Goal: Transaction & Acquisition: Purchase product/service

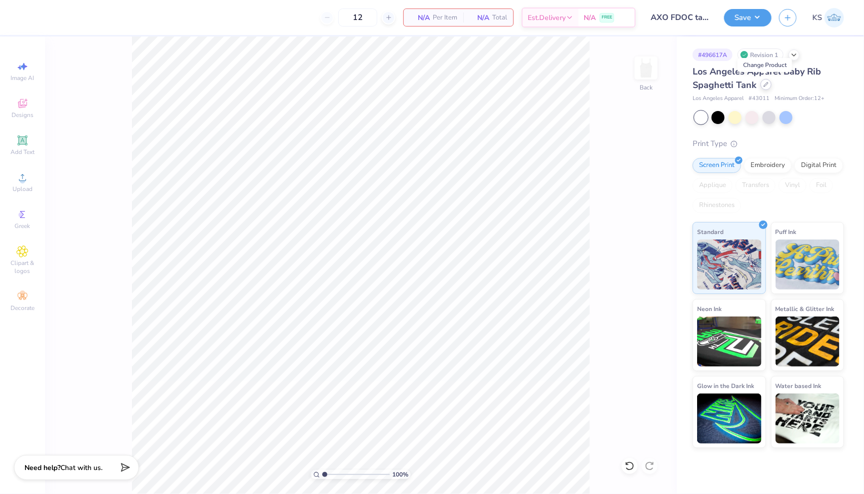
click at [764, 86] on div at bounding box center [765, 84] width 11 height 11
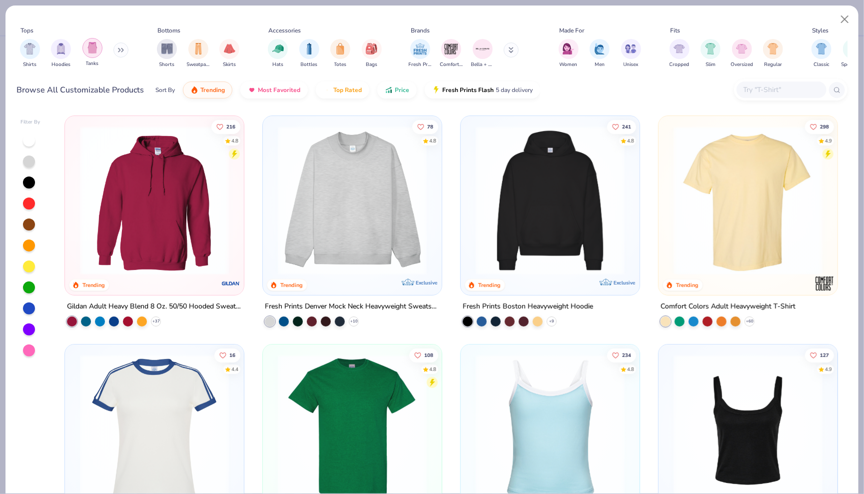
click at [101, 48] on div "filter for Tanks" at bounding box center [92, 48] width 20 height 20
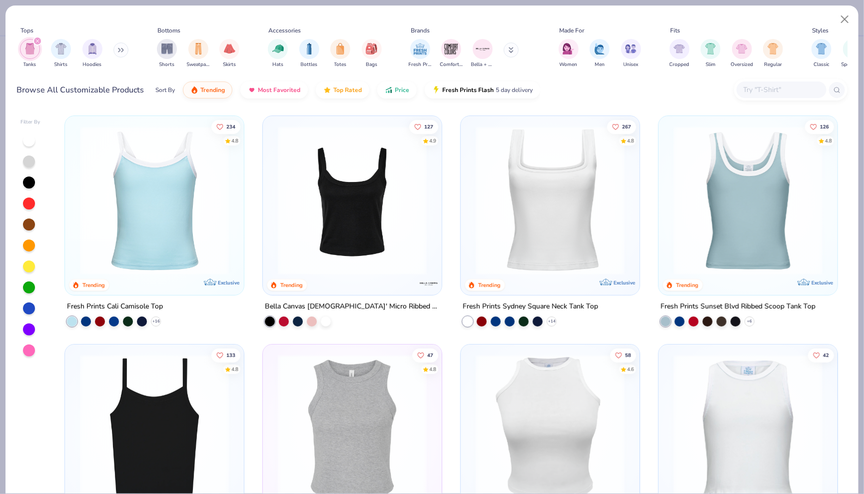
click at [187, 199] on img at bounding box center [154, 200] width 159 height 149
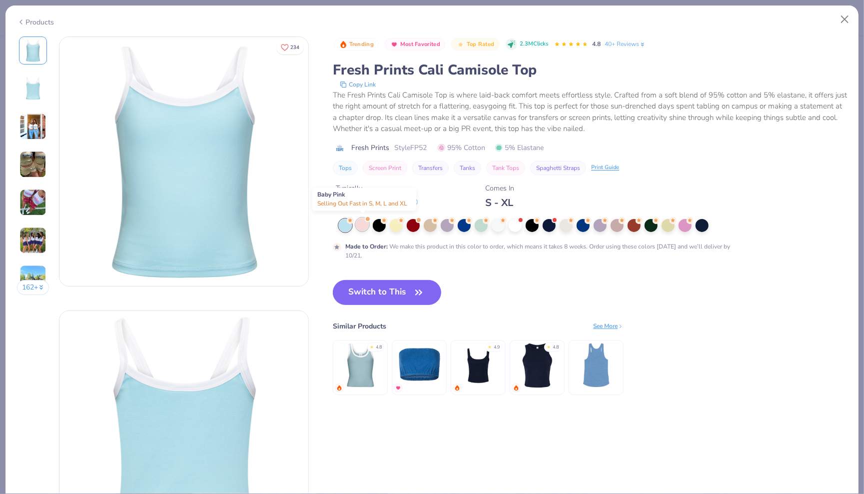
click at [365, 223] on div at bounding box center [362, 224] width 13 height 13
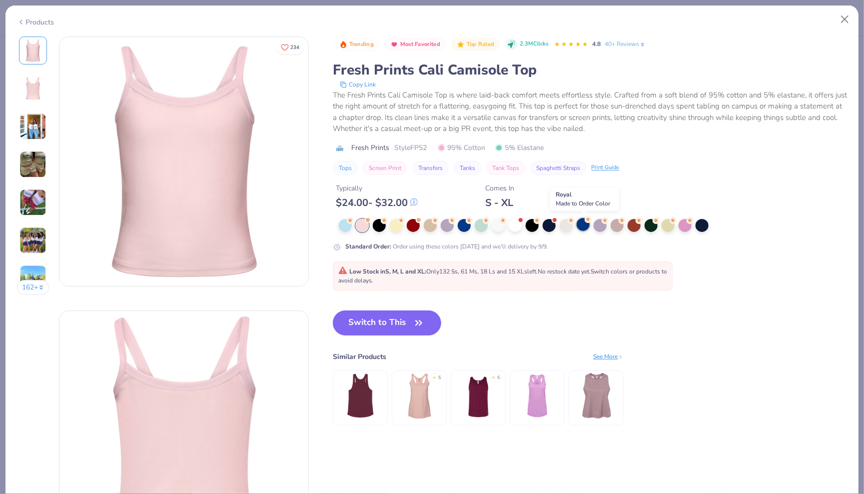
click at [587, 227] on div at bounding box center [583, 224] width 13 height 13
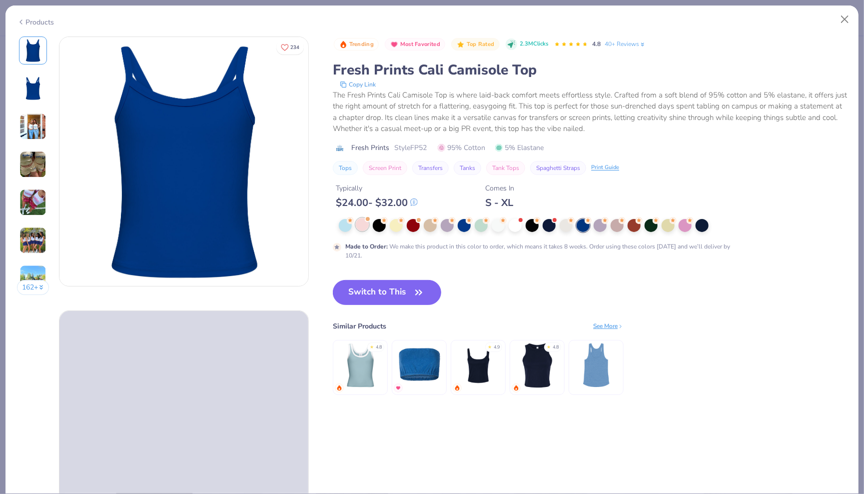
click at [362, 224] on div at bounding box center [362, 224] width 13 height 13
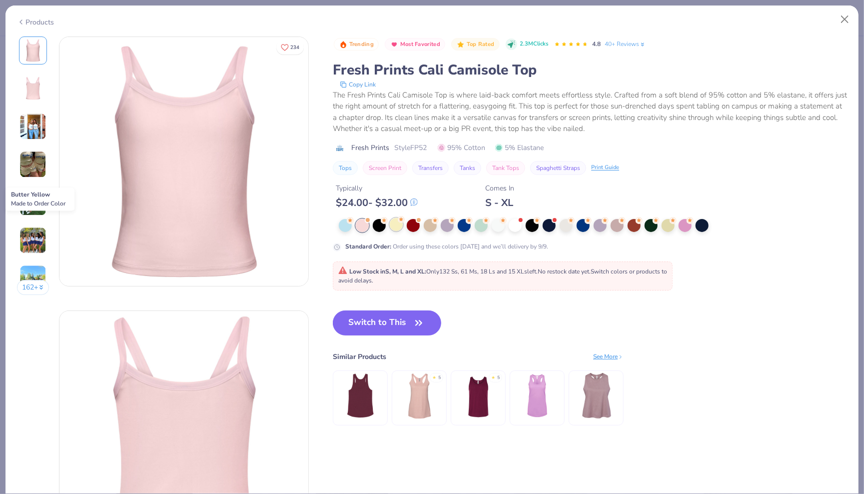
click at [395, 223] on div at bounding box center [396, 224] width 13 height 13
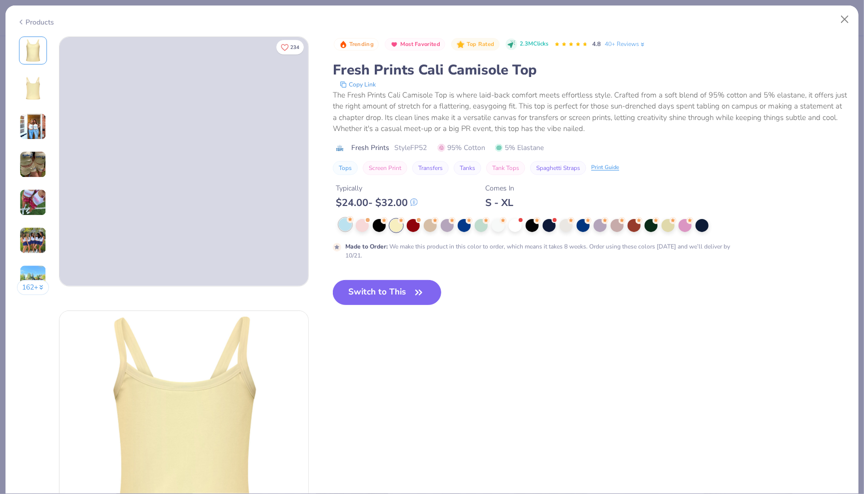
click at [347, 225] on div at bounding box center [345, 224] width 13 height 13
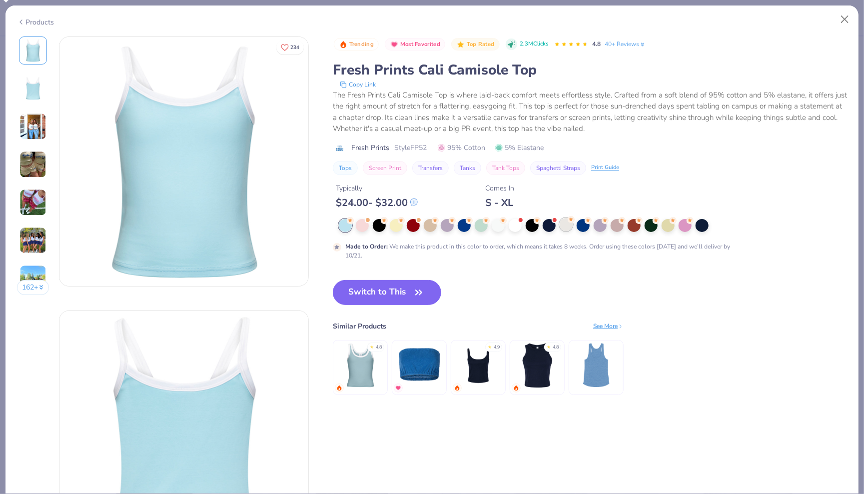
click at [569, 229] on div at bounding box center [566, 224] width 13 height 13
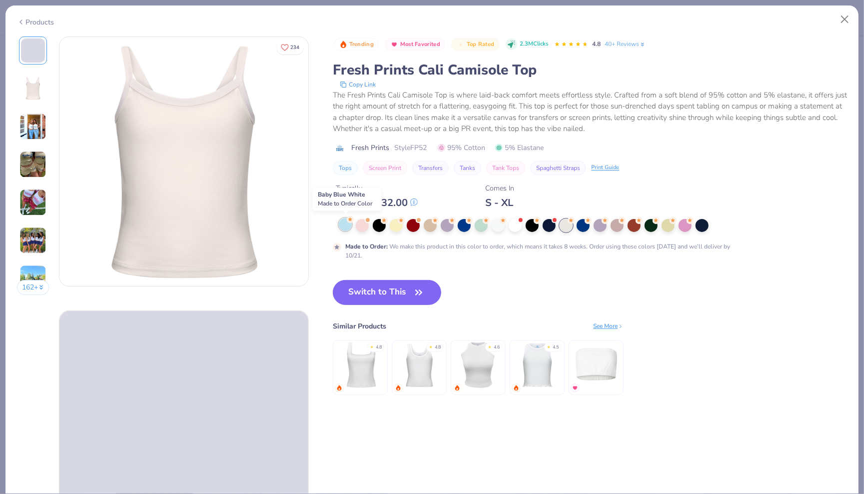
click at [342, 229] on div at bounding box center [345, 224] width 13 height 13
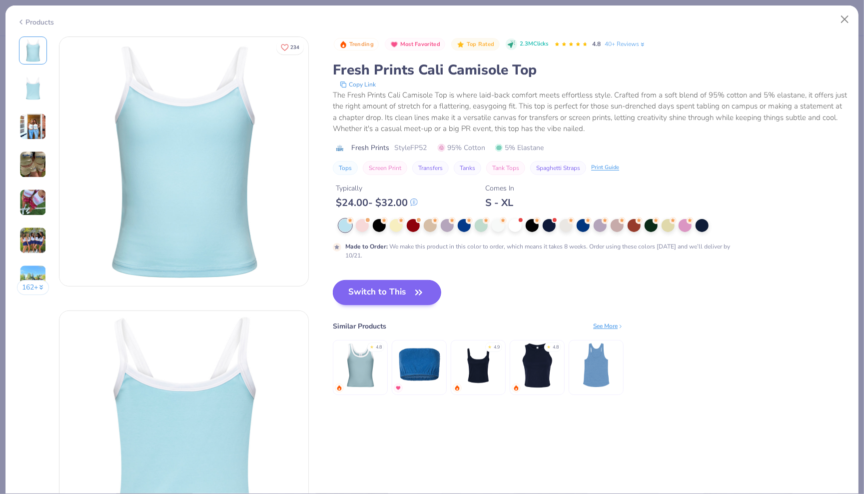
click at [387, 284] on button "Switch to This" at bounding box center [387, 292] width 108 height 25
type input "50"
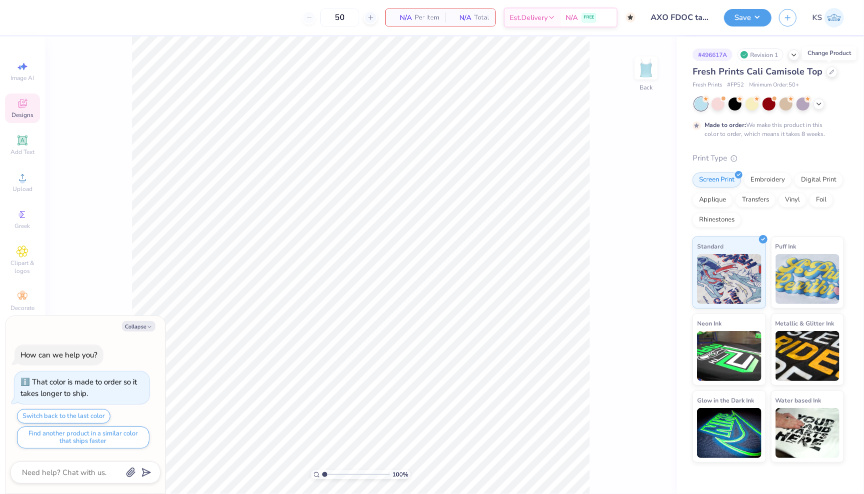
click at [27, 103] on icon at bounding box center [22, 103] width 12 height 12
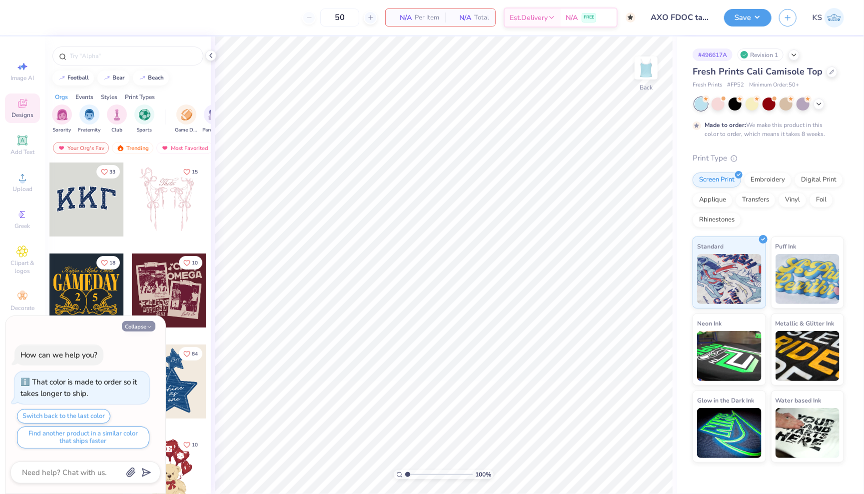
click at [141, 329] on button "Collapse" at bounding box center [138, 326] width 33 height 10
type textarea "x"
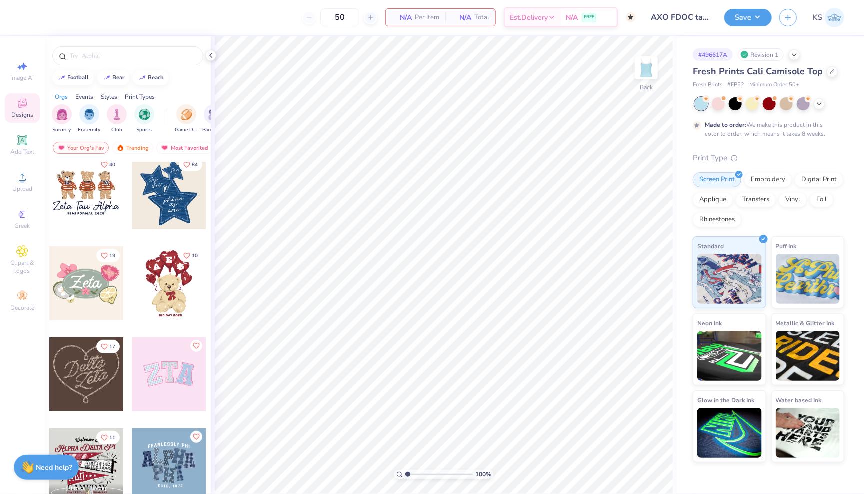
scroll to position [188, 0]
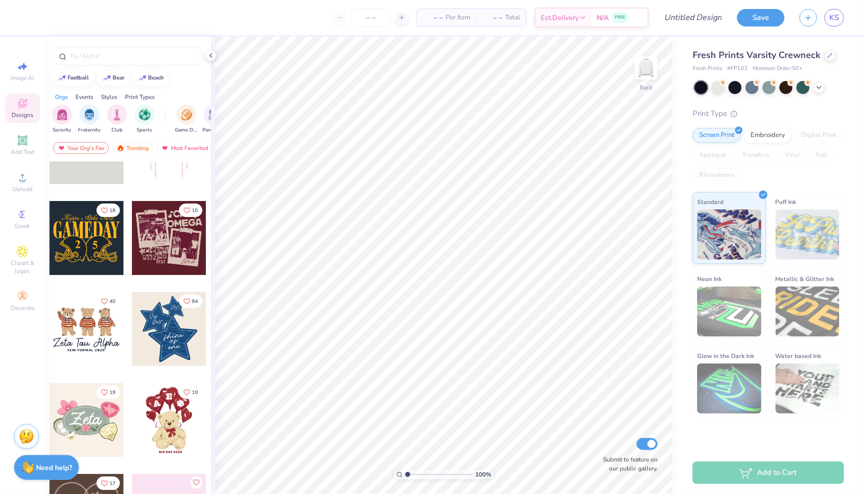
scroll to position [97, 0]
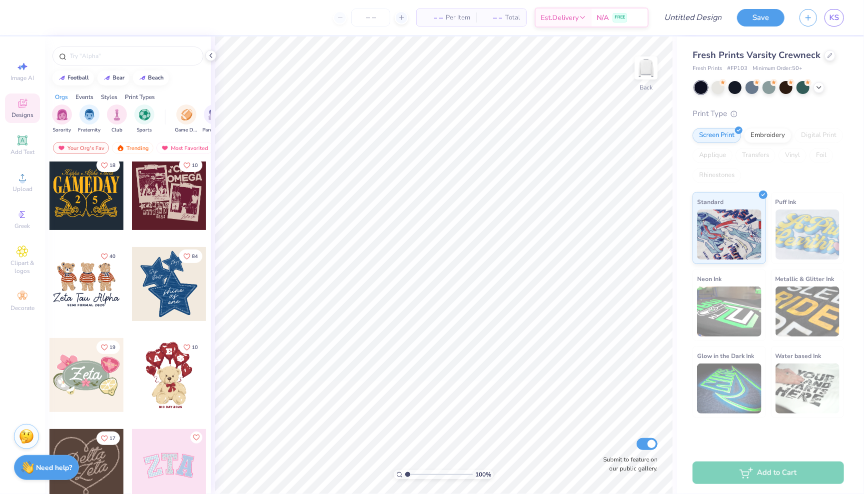
click at [94, 357] on div at bounding box center [86, 375] width 74 height 74
click at [768, 89] on div at bounding box center [768, 86] width 13 height 13
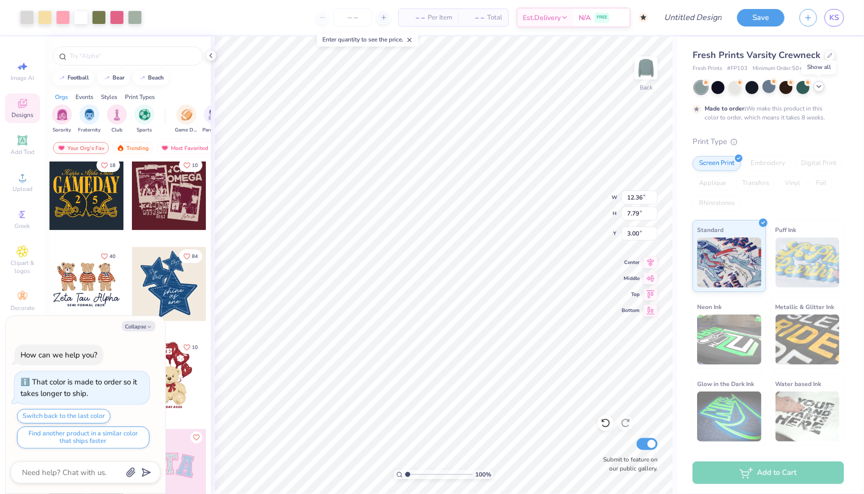
click at [817, 87] on icon at bounding box center [819, 86] width 8 height 8
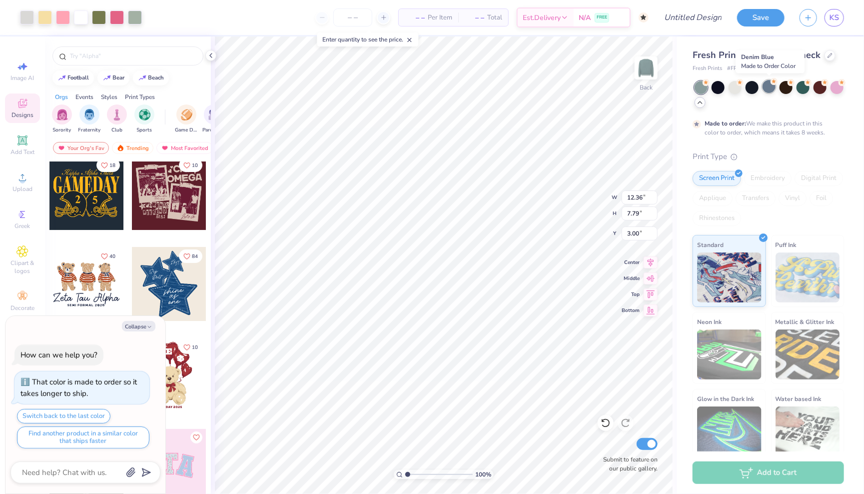
click at [770, 89] on div at bounding box center [768, 86] width 13 height 13
click at [840, 87] on div at bounding box center [836, 86] width 13 height 13
click at [729, 89] on div at bounding box center [734, 86] width 13 height 13
click at [720, 88] on div at bounding box center [717, 86] width 13 height 13
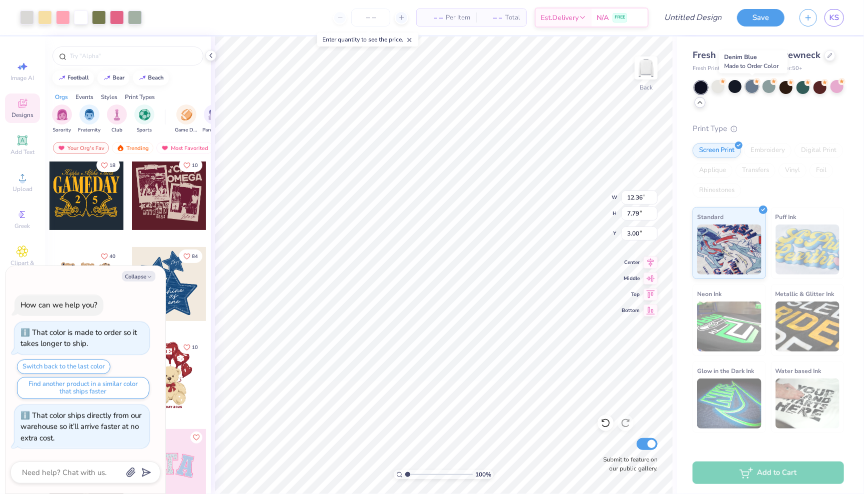
click at [752, 86] on div at bounding box center [751, 86] width 13 height 13
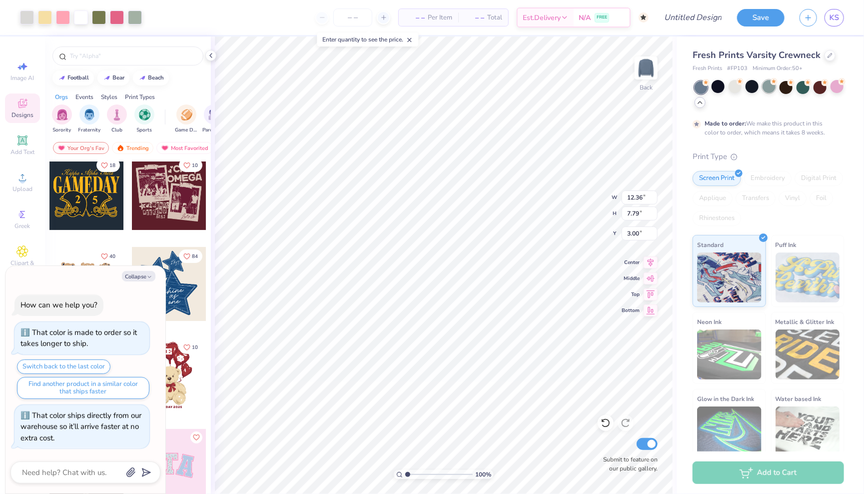
scroll to position [7, 0]
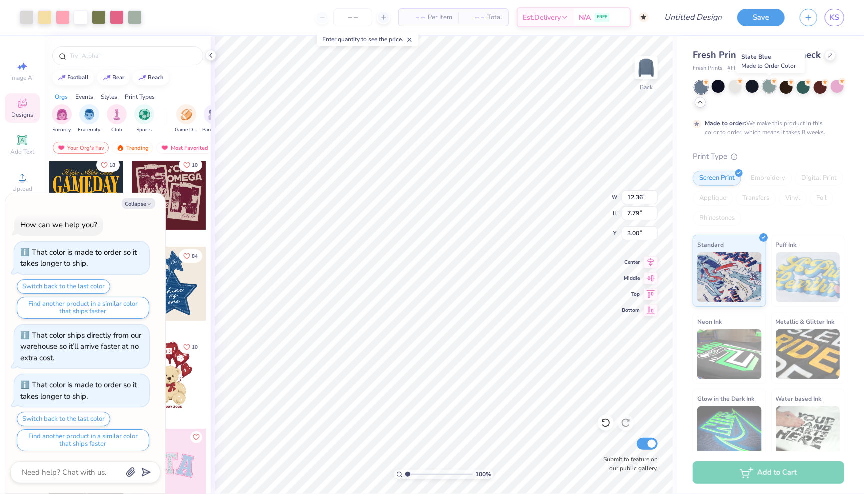
click at [768, 88] on div at bounding box center [768, 86] width 13 height 13
click at [787, 87] on div at bounding box center [785, 86] width 13 height 13
click at [799, 86] on div at bounding box center [802, 86] width 13 height 13
click at [820, 87] on div at bounding box center [819, 86] width 13 height 13
click at [835, 85] on div at bounding box center [836, 86] width 13 height 13
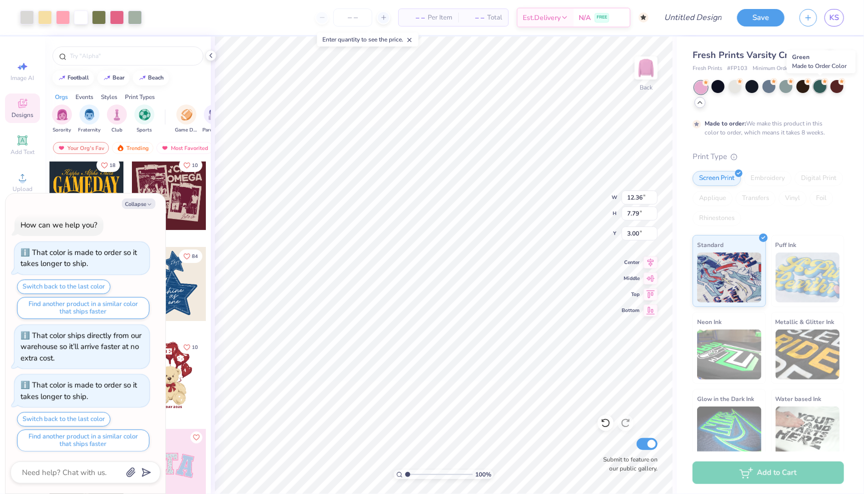
click at [818, 89] on div at bounding box center [819, 86] width 13 height 13
click at [769, 88] on div at bounding box center [768, 86] width 13 height 13
click at [139, 200] on button "Collapse" at bounding box center [138, 203] width 33 height 10
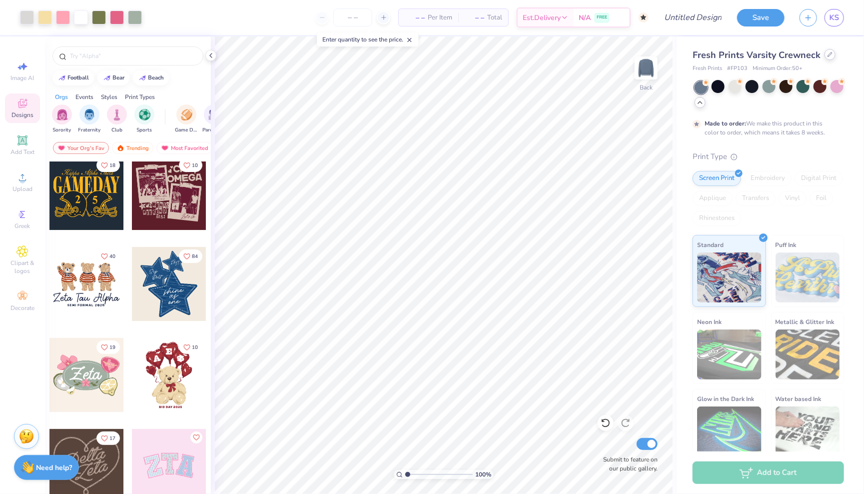
click at [828, 55] on icon at bounding box center [830, 54] width 4 height 4
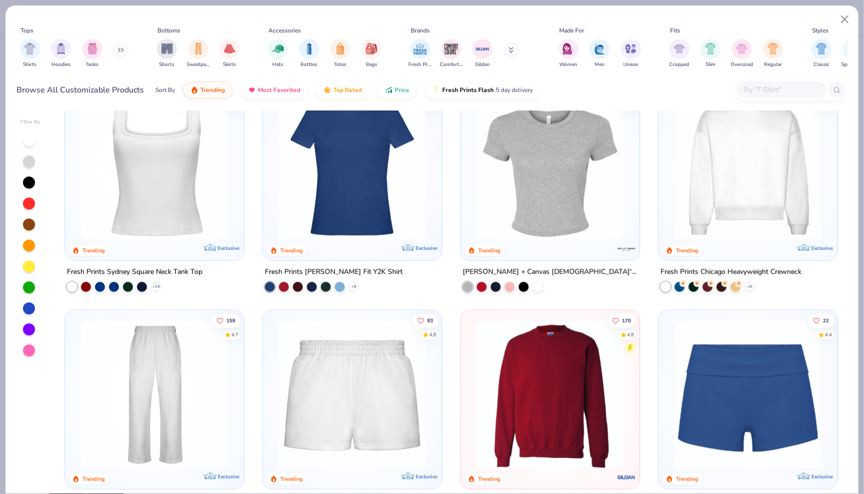
scroll to position [491, 0]
click at [58, 45] on img "filter for Hoodies" at bounding box center [60, 47] width 11 height 11
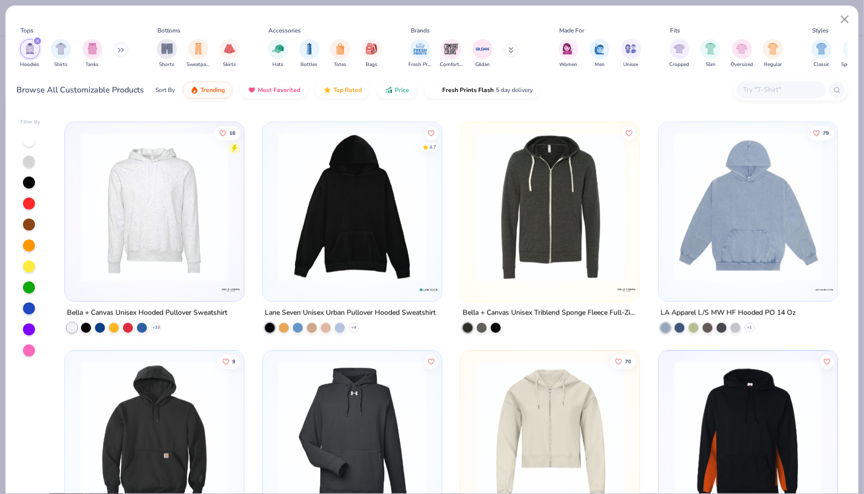
scroll to position [897, 0]
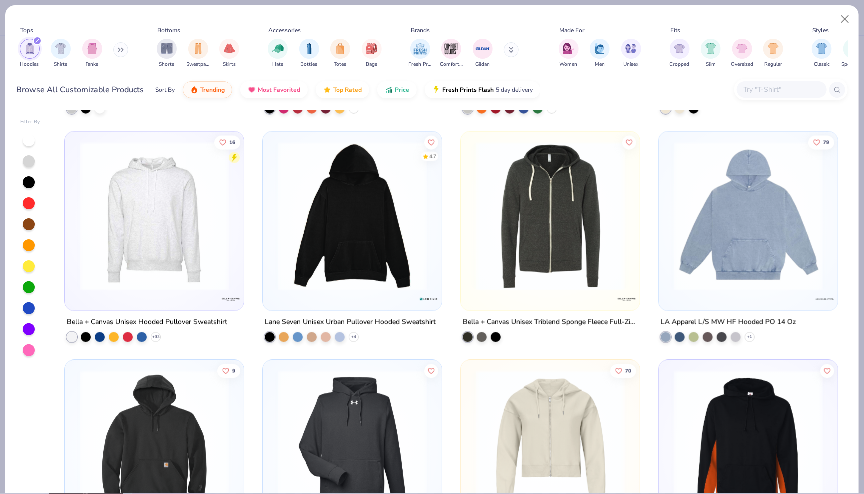
click at [734, 317] on div "LA Apparel L/S MW HF Hooded PO 14 Oz" at bounding box center [727, 322] width 135 height 12
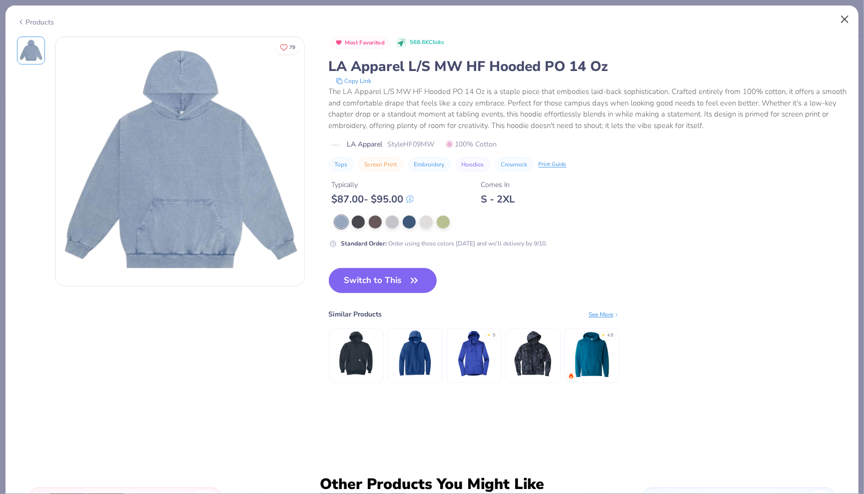
click at [847, 21] on button "Close" at bounding box center [844, 19] width 19 height 19
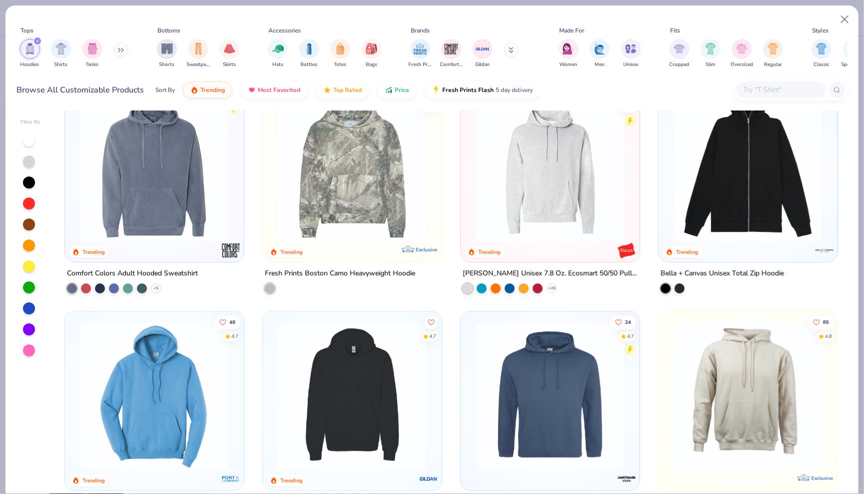
scroll to position [261, 0]
click at [172, 264] on div "53 Trending Comfort Colors Adult Hooded Sweatshirt + 5" at bounding box center [154, 188] width 180 height 211
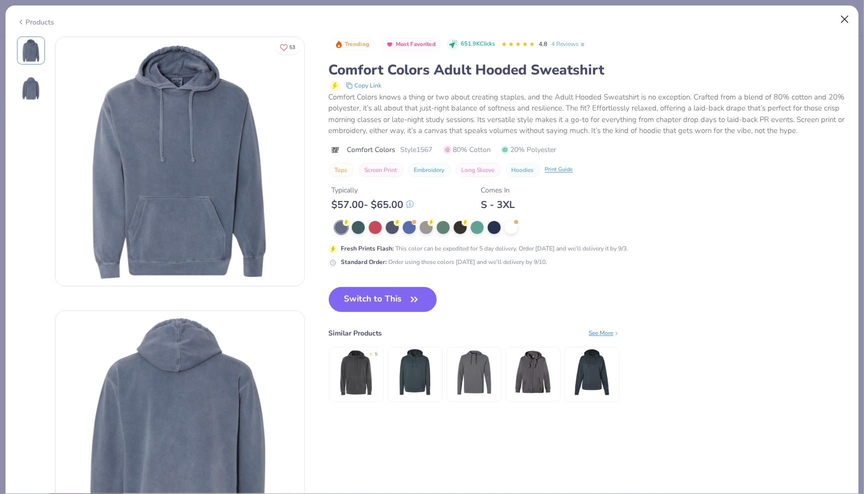
click at [844, 13] on button "Close" at bounding box center [844, 19] width 19 height 19
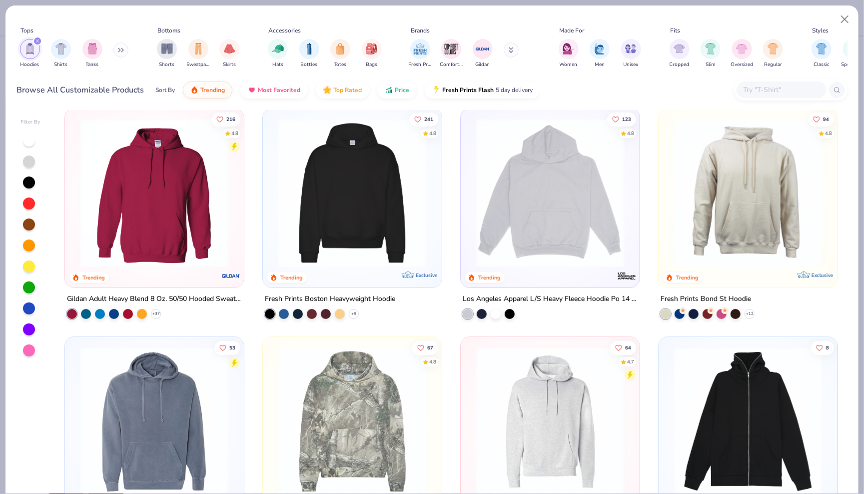
scroll to position [3, 0]
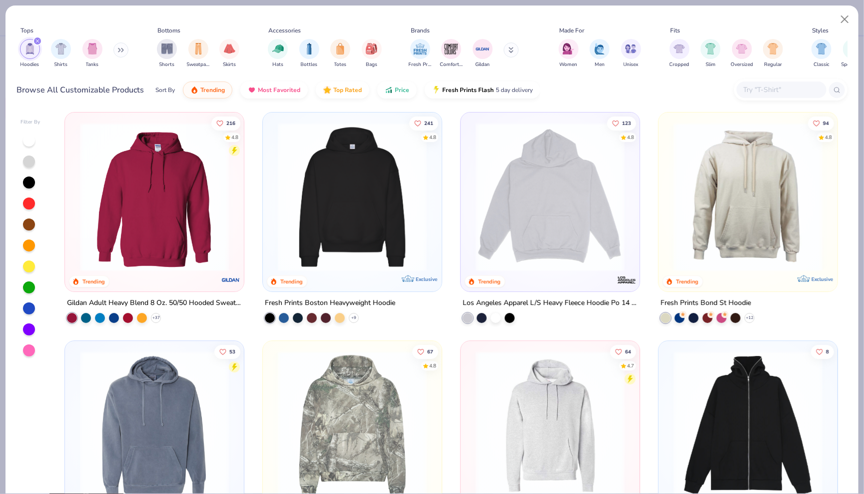
click at [560, 301] on div "Los Angeles Apparel L/S Heavy Fleece Hoodie Po 14 Oz" at bounding box center [550, 303] width 175 height 12
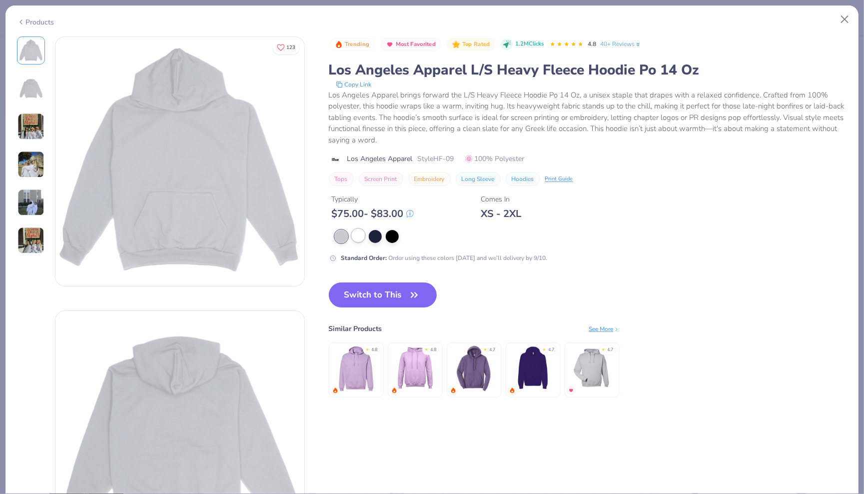
click at [355, 241] on div at bounding box center [358, 235] width 13 height 13
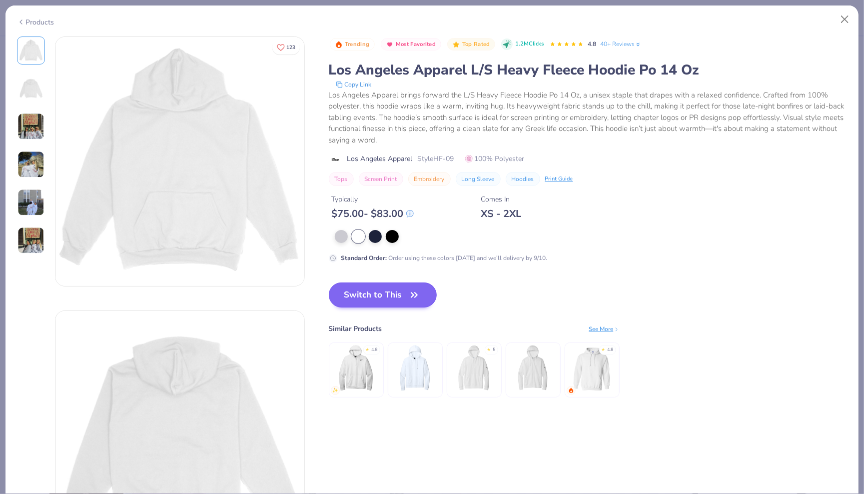
click at [391, 292] on button "Switch to This" at bounding box center [383, 294] width 108 height 25
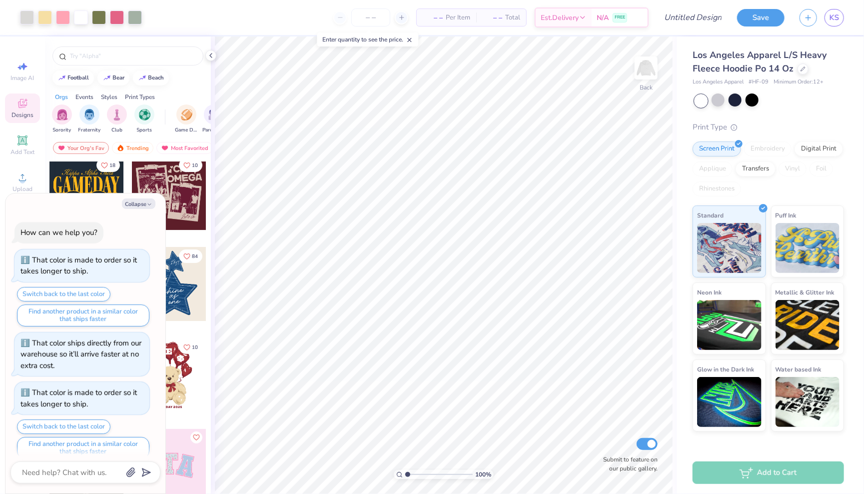
scroll to position [57, 0]
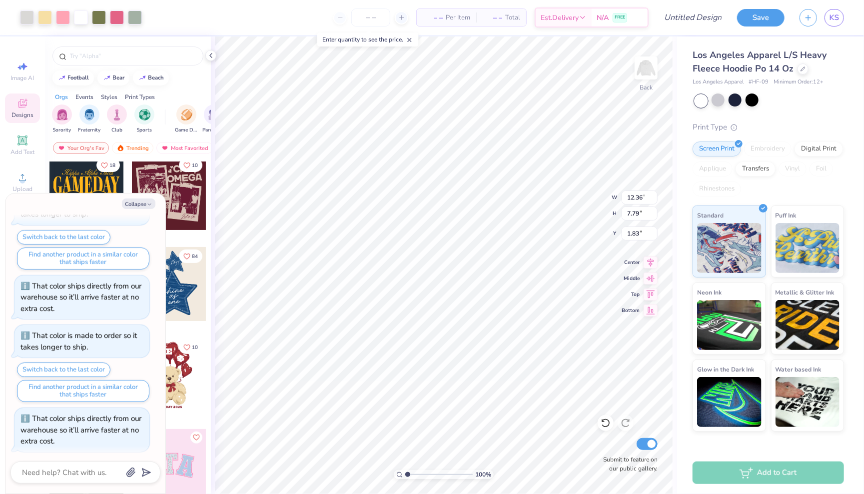
type textarea "x"
type input "4.21"
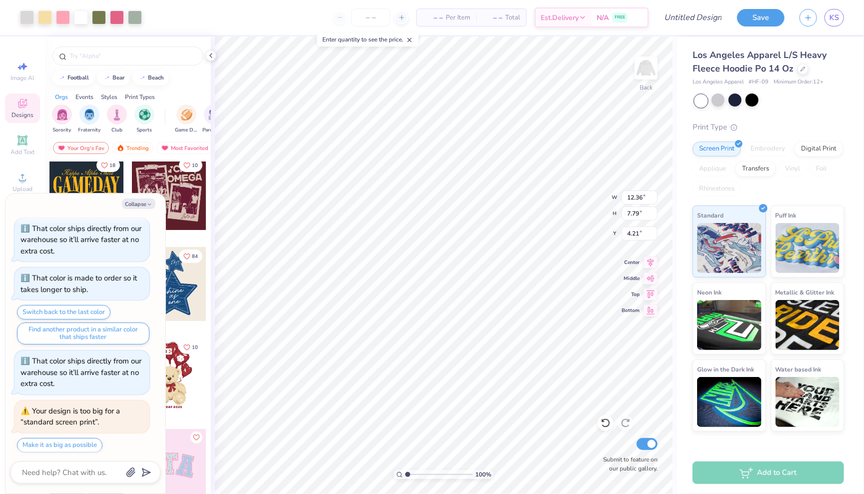
type textarea "x"
type input "4.85"
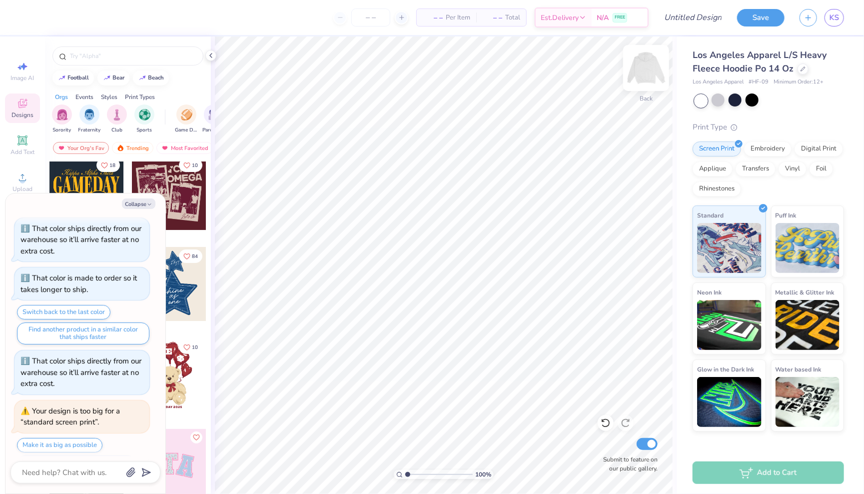
click at [650, 71] on img at bounding box center [646, 68] width 40 height 40
type textarea "x"
type input "6.51"
type textarea "x"
type input "6.65"
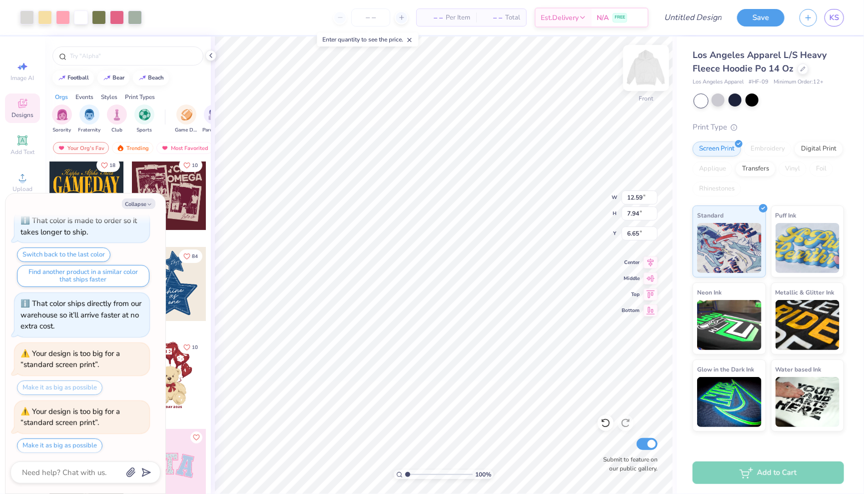
scroll to position [230, 0]
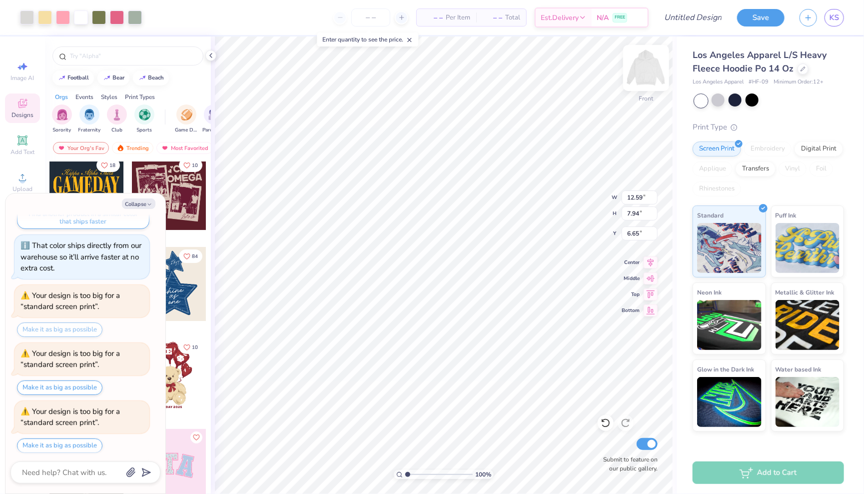
type textarea "x"
type input "6.83"
click at [820, 144] on div "Digital Print" at bounding box center [818, 147] width 48 height 15
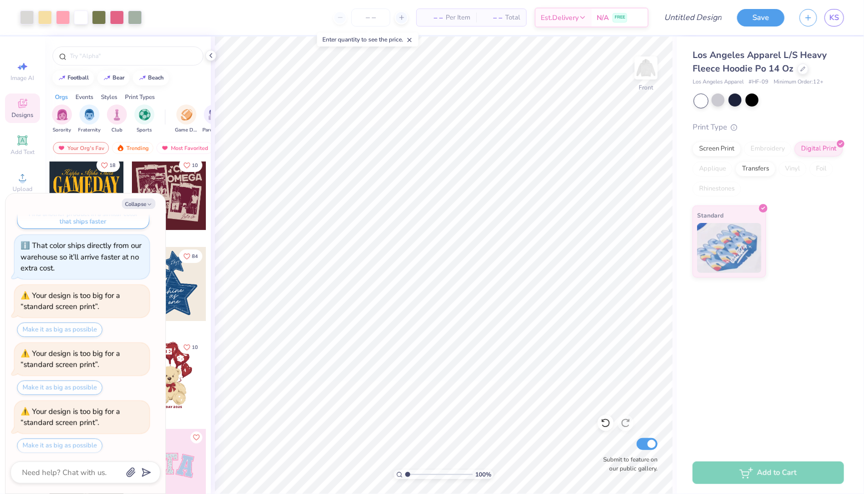
type textarea "x"
